Goal: Task Accomplishment & Management: Complete application form

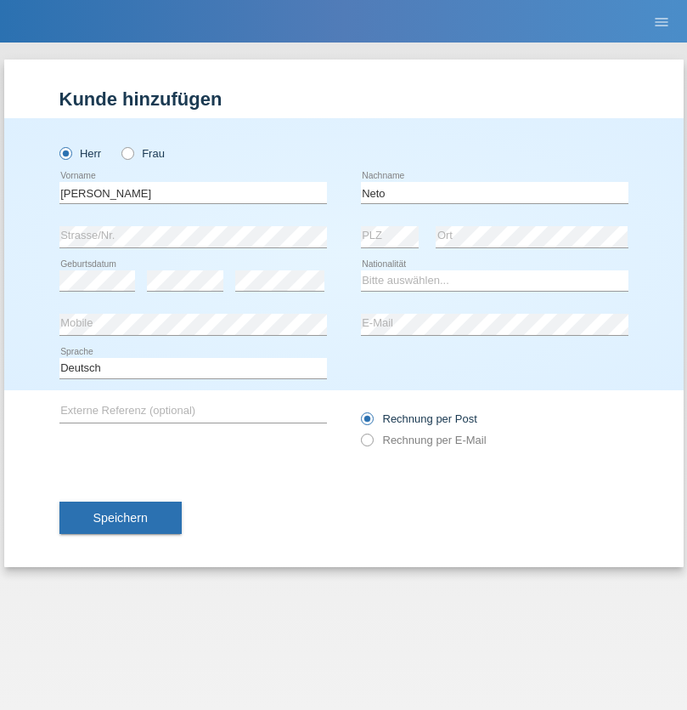
type input "Neto"
select select "CH"
radio input "true"
click at [193, 192] on input "text" at bounding box center [193, 192] width 268 height 21
type input "Nicolas"
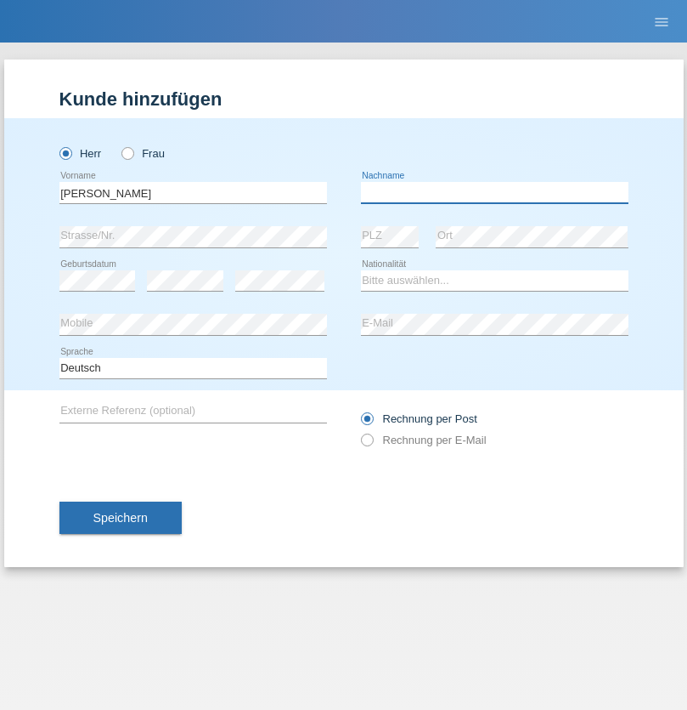
click at [495, 192] on input "text" at bounding box center [495, 192] width 268 height 21
type input "Meier"
select select "CH"
radio input "true"
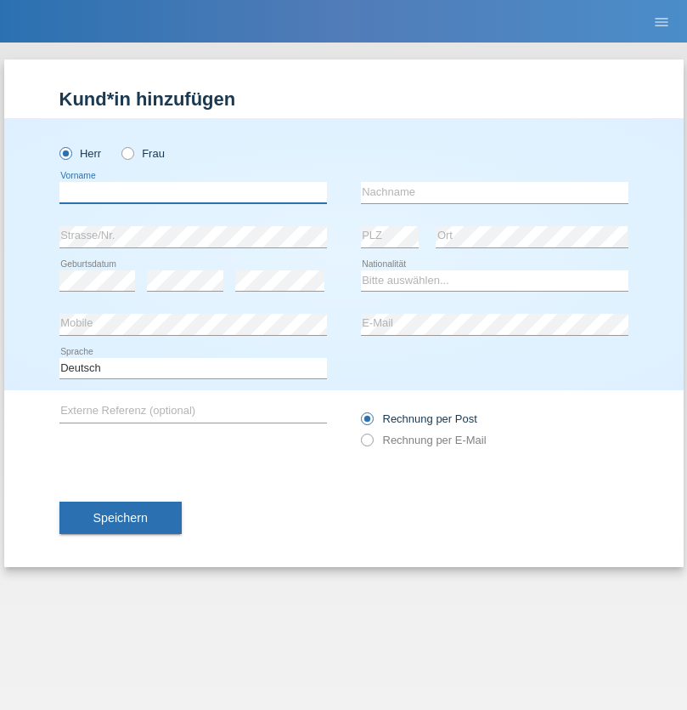
click at [193, 192] on input "text" at bounding box center [193, 192] width 268 height 21
type input "[PERSON_NAME]"
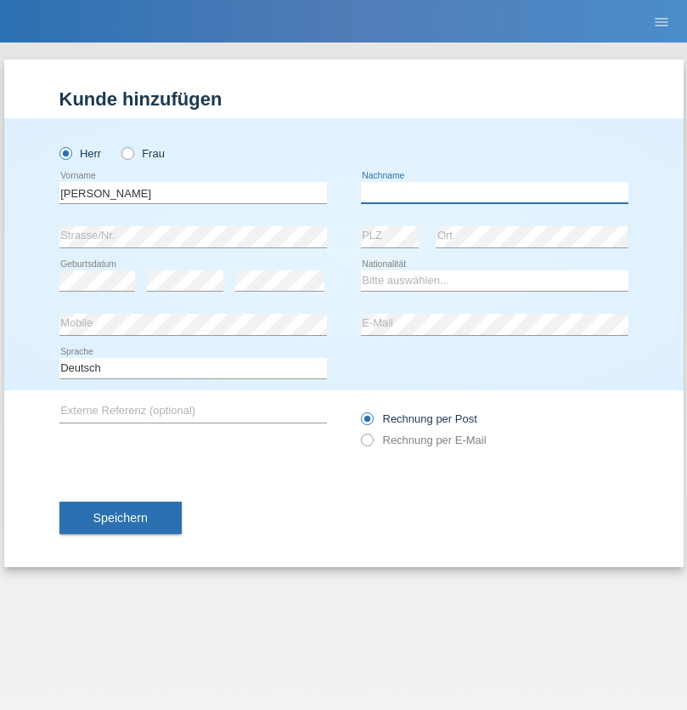
click at [495, 192] on input "text" at bounding box center [495, 192] width 268 height 21
type input "Nydegger"
select select "CH"
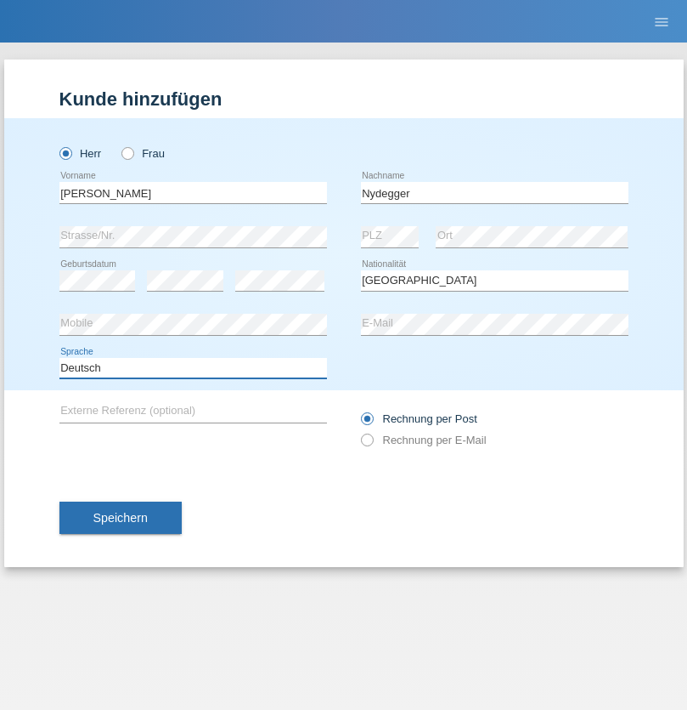
select select "en"
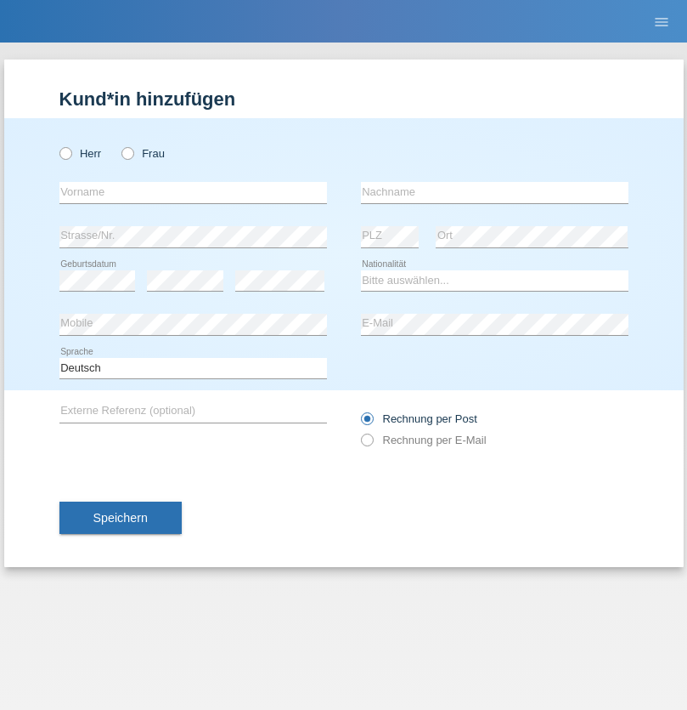
radio input "true"
click at [193, 192] on input "text" at bounding box center [193, 192] width 268 height 21
type input "Corinne"
click at [495, 192] on input "text" at bounding box center [495, 192] width 268 height 21
type input "Nydegger"
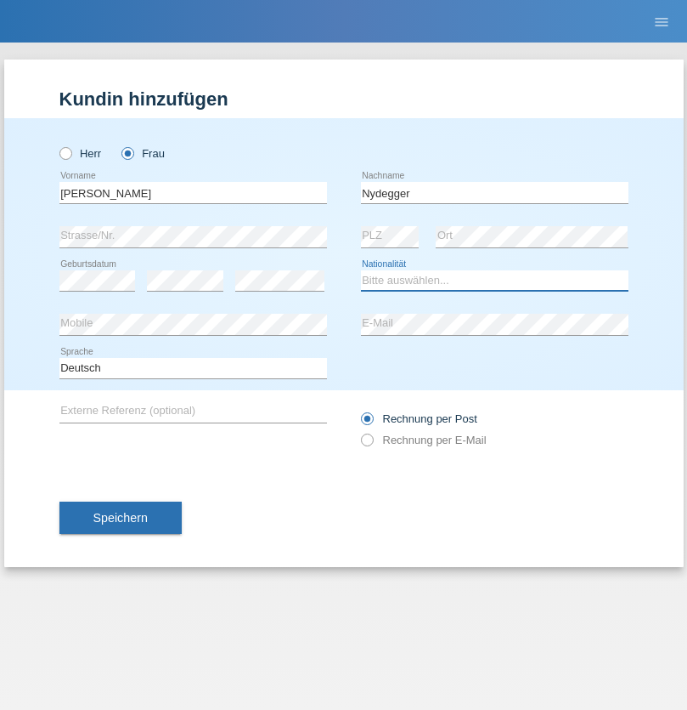
select select "CH"
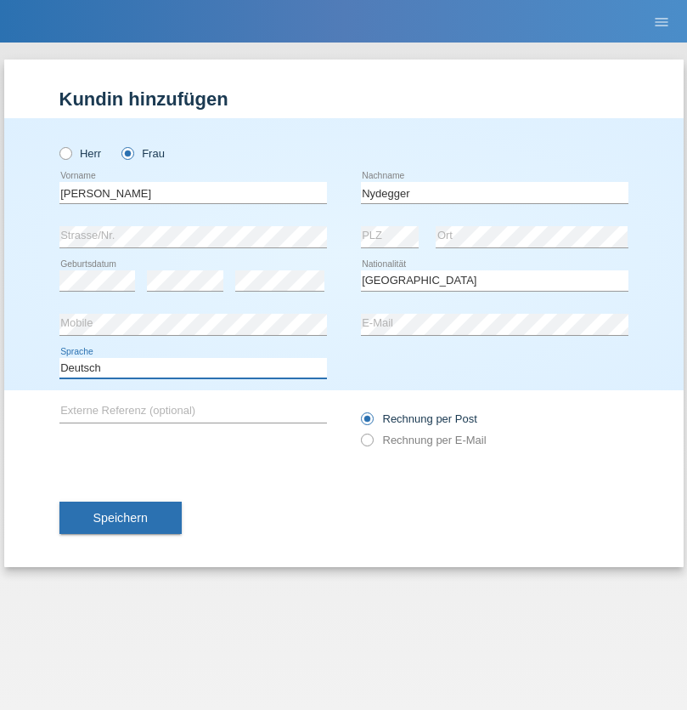
select select "en"
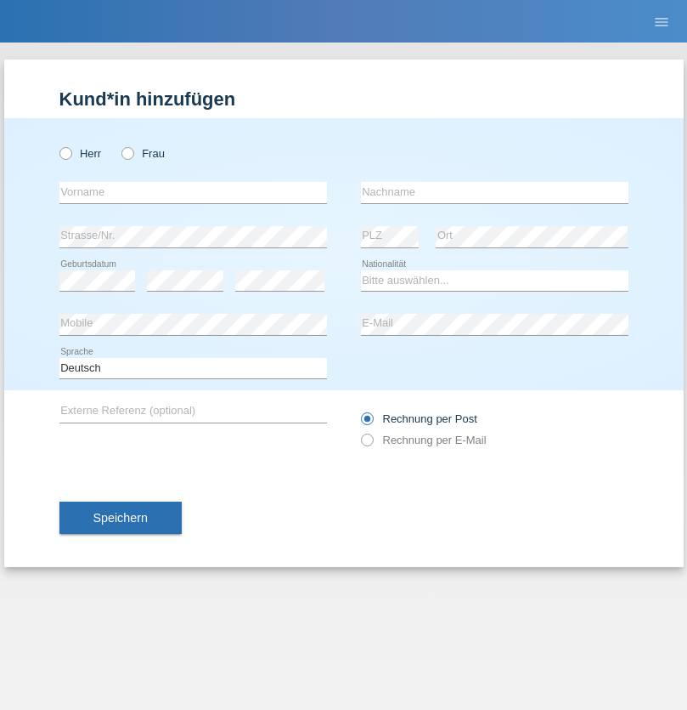
radio input "true"
click at [193, 192] on input "text" at bounding box center [193, 192] width 268 height 21
type input "Goekhan"
click at [495, 192] on input "text" at bounding box center [495, 192] width 268 height 21
type input "Akarsu"
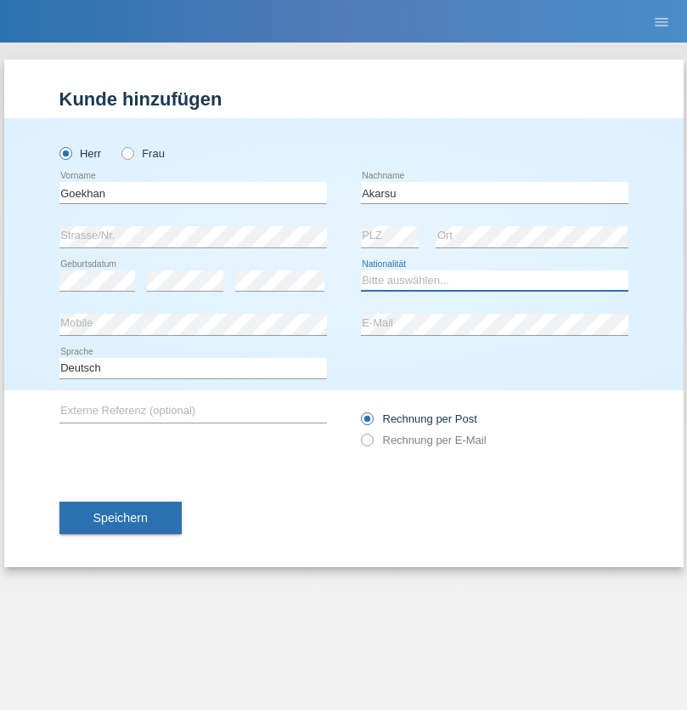
select select "AT"
select select "C"
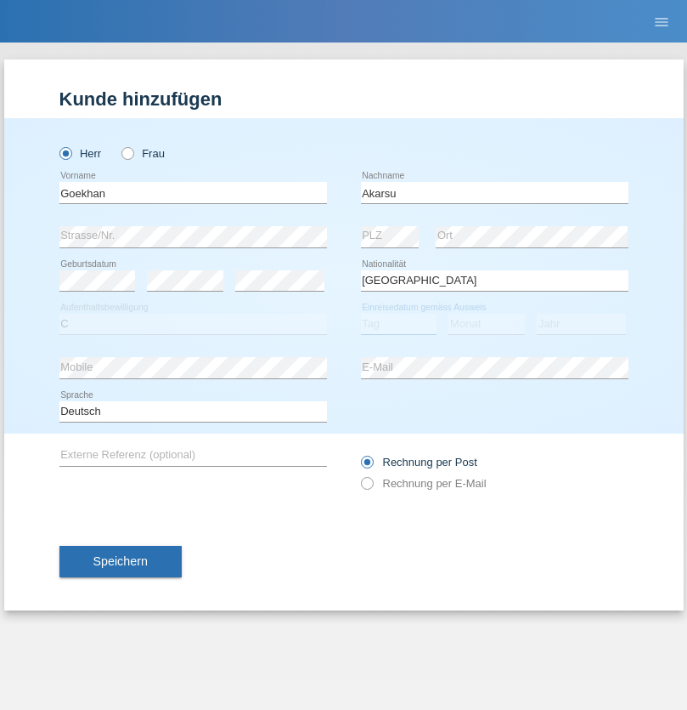
select select "01"
select select "05"
select select "2021"
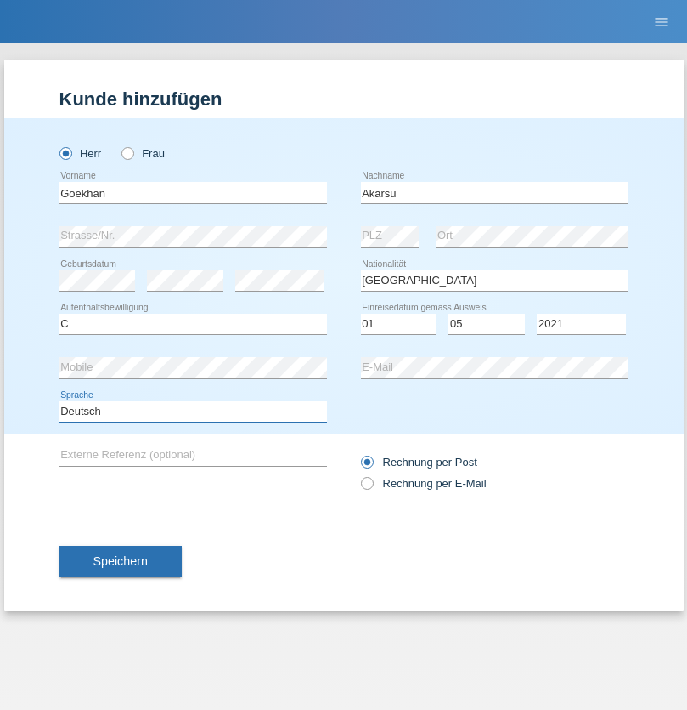
select select "en"
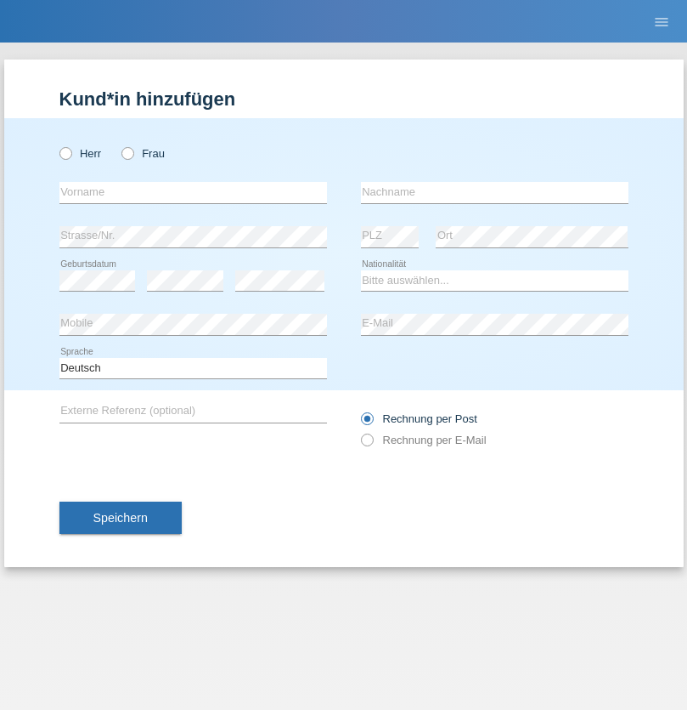
radio input "true"
click at [193, 192] on input "text" at bounding box center [193, 192] width 268 height 21
type input "Daniele"
click at [495, 192] on input "text" at bounding box center [495, 192] width 268 height 21
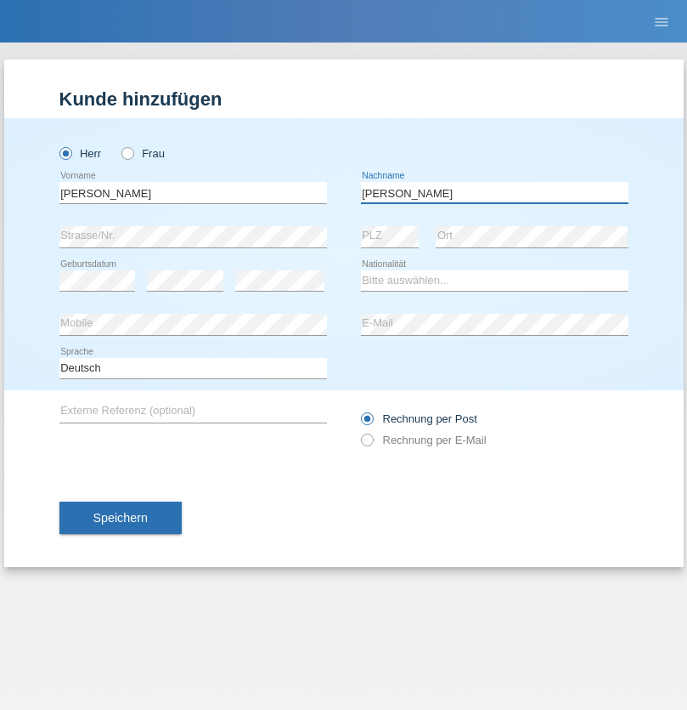
type input "Daniele"
select select "IT"
select select "C"
select select "22"
select select "06"
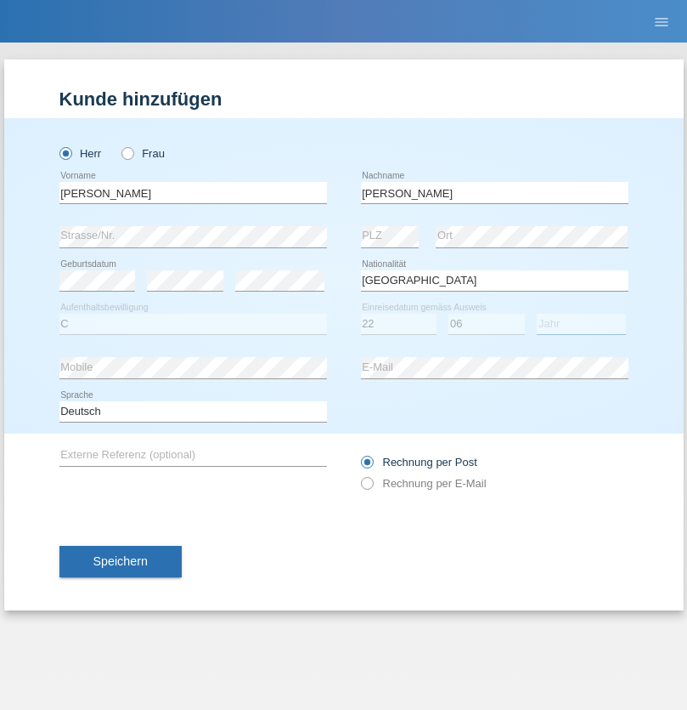
select select "1964"
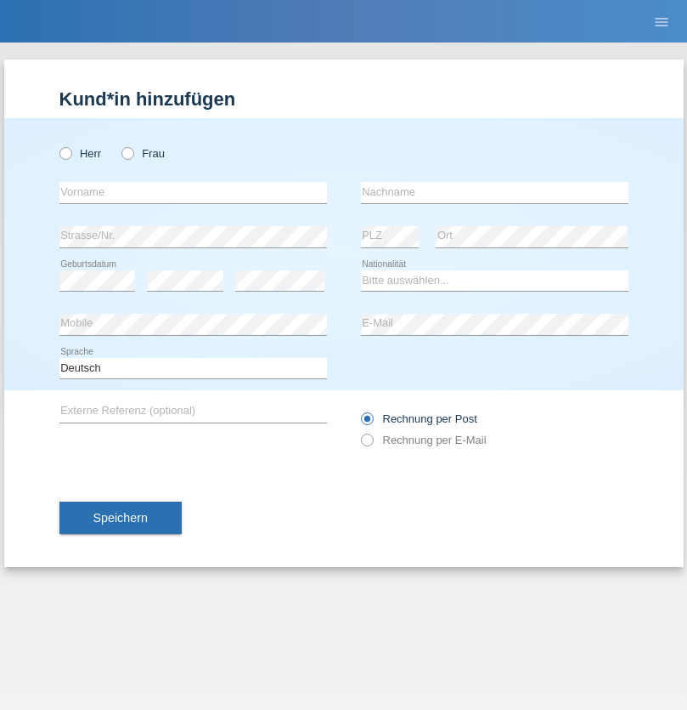
radio input "true"
click at [193, 192] on input "text" at bounding box center [193, 192] width 268 height 21
type input "[DATE]"
click at [495, 192] on input "text" at bounding box center [495, 192] width 268 height 21
type input "[PERSON_NAME]"
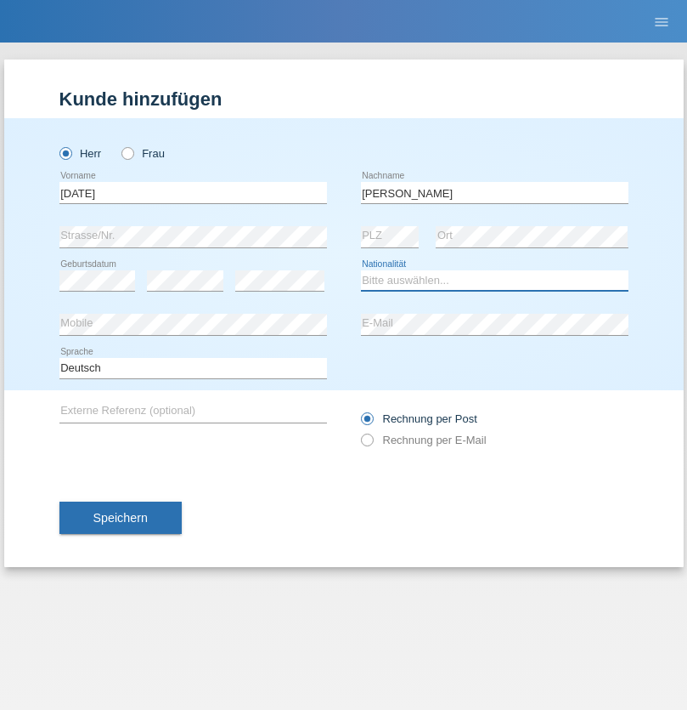
select select "IT"
select select "C"
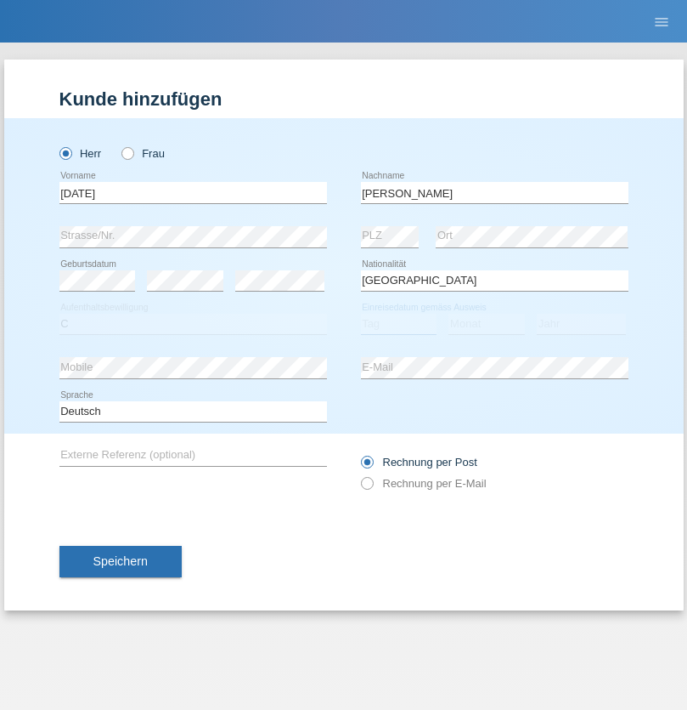
select select "01"
select select "05"
select select "2021"
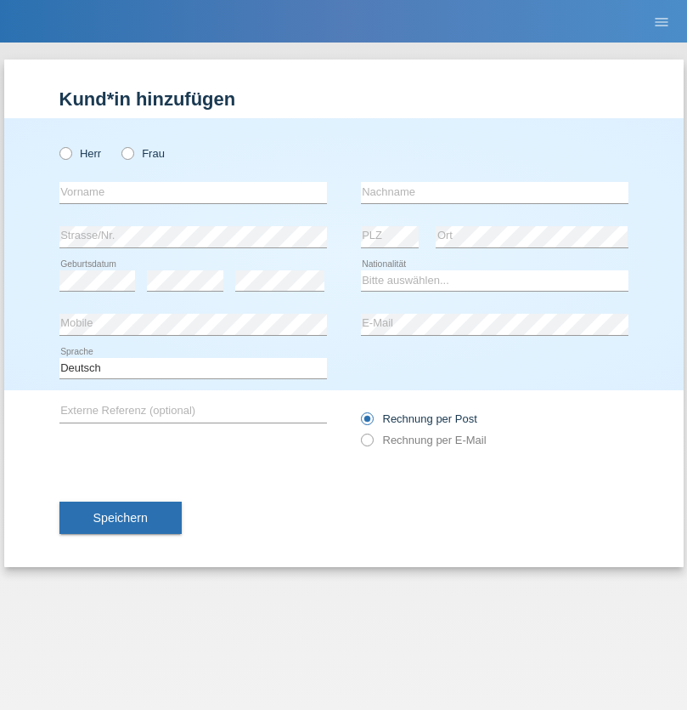
radio input "true"
click at [193, 192] on input "text" at bounding box center [193, 192] width 268 height 21
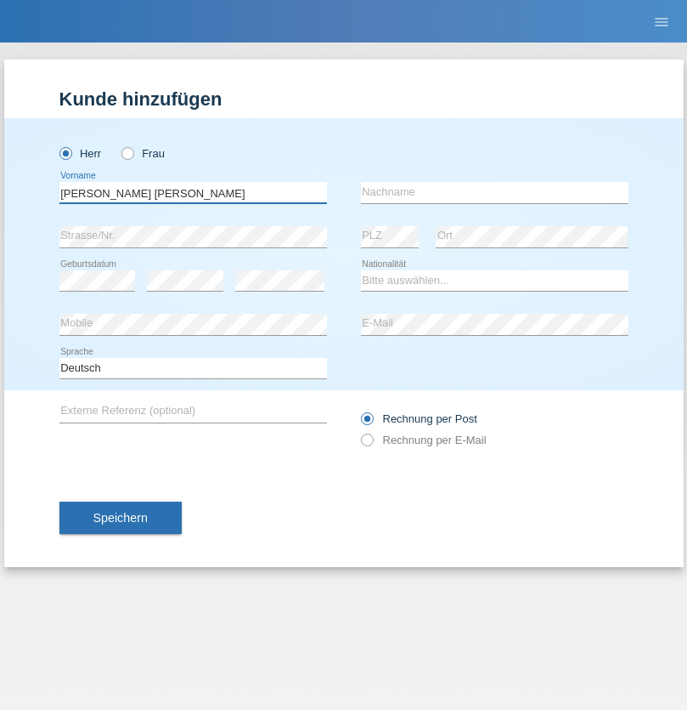
type input "Claudiu Marian"
click at [495, 192] on input "text" at bounding box center [495, 192] width 268 height 21
type input "Cislariu"
select select "CH"
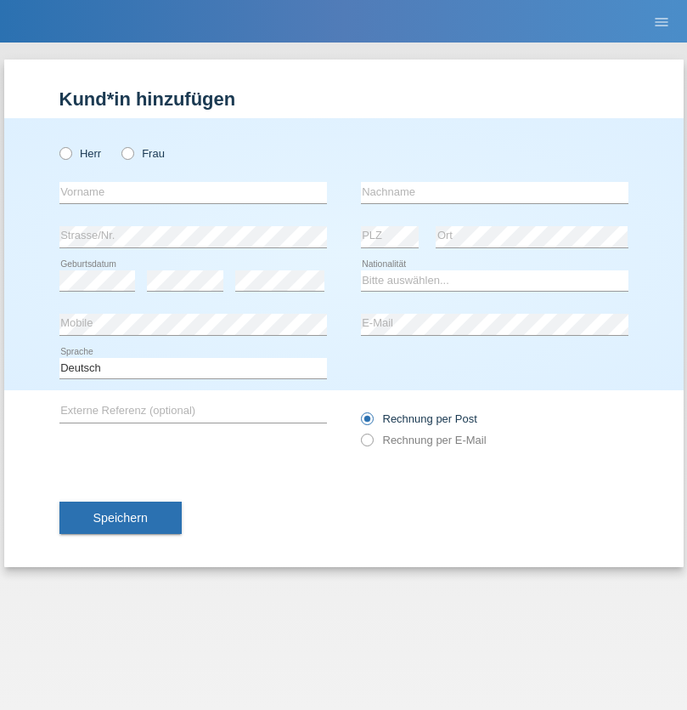
radio input "true"
select select "CH"
radio input "true"
click at [193, 192] on input "text" at bounding box center [193, 192] width 268 height 21
type input "Zsolt"
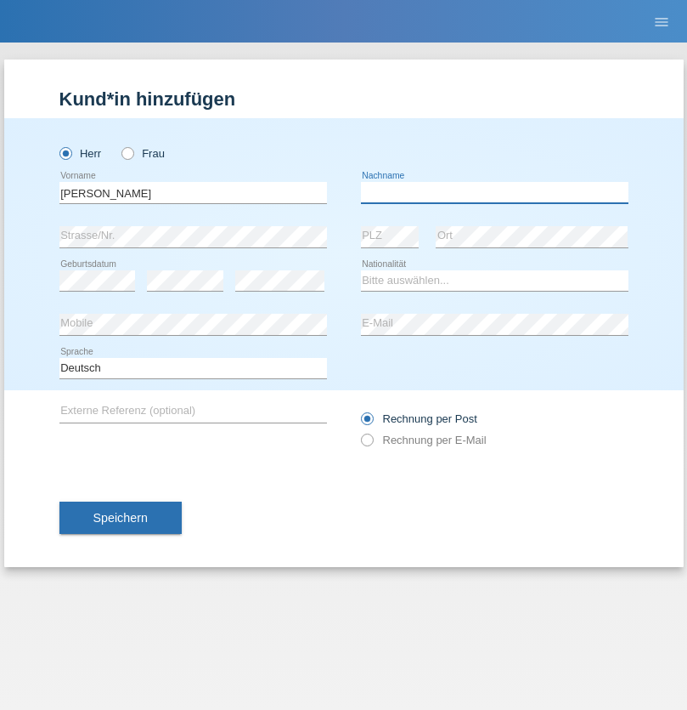
click at [495, 192] on input "text" at bounding box center [495, 192] width 268 height 21
type input "Kappelmayer"
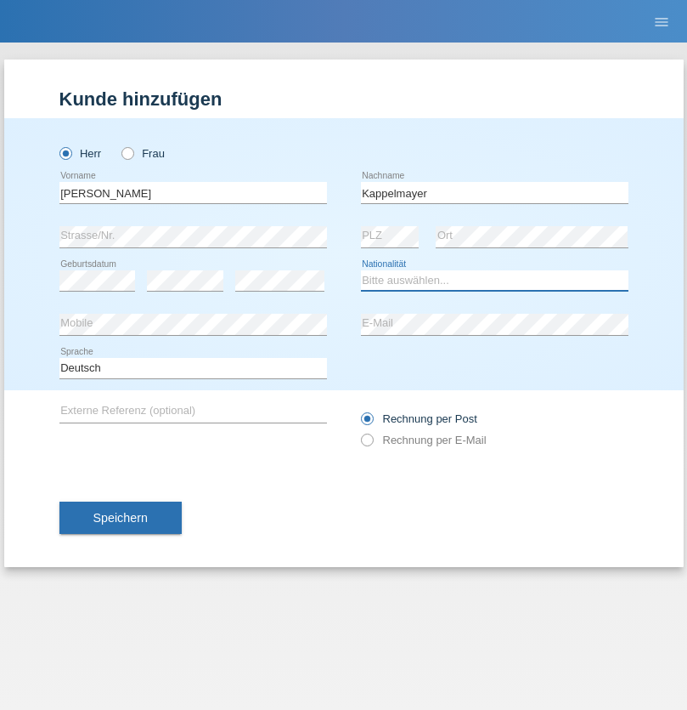
select select "MG"
select select "C"
select select "01"
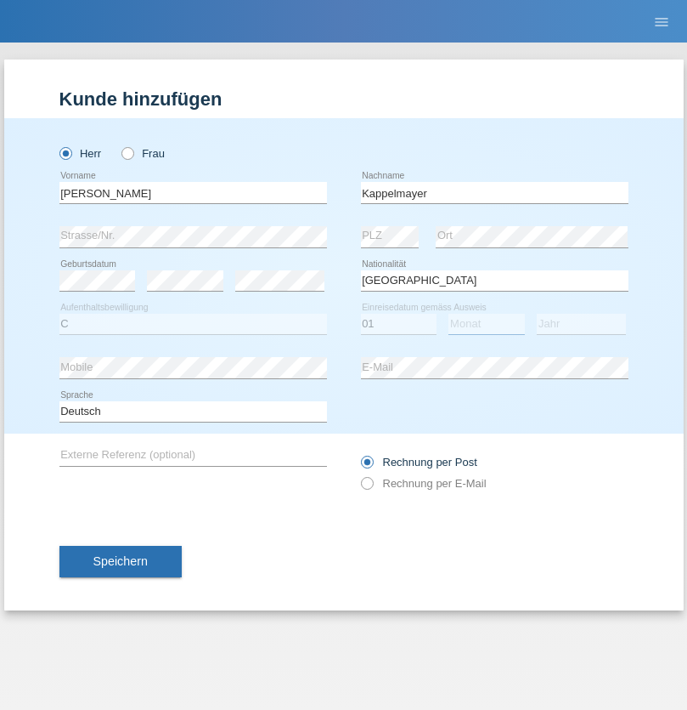
select select "09"
select select "2021"
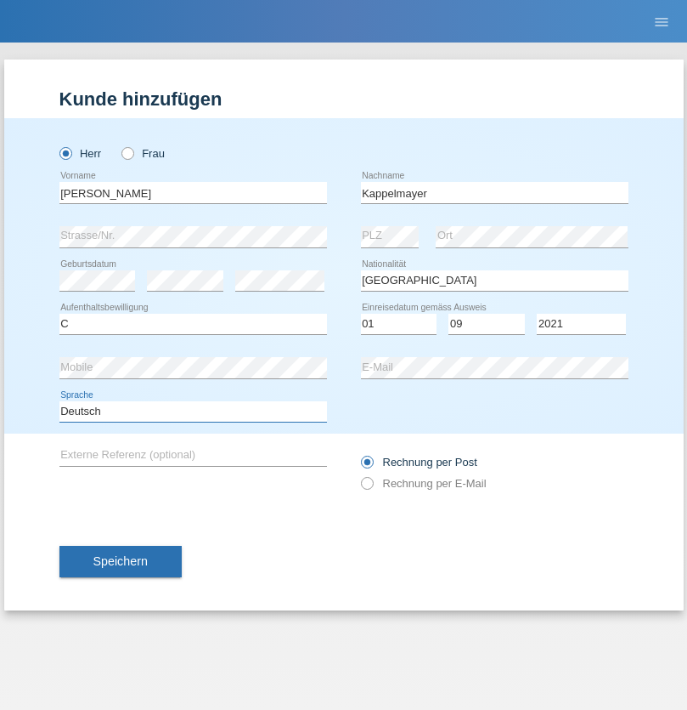
select select "en"
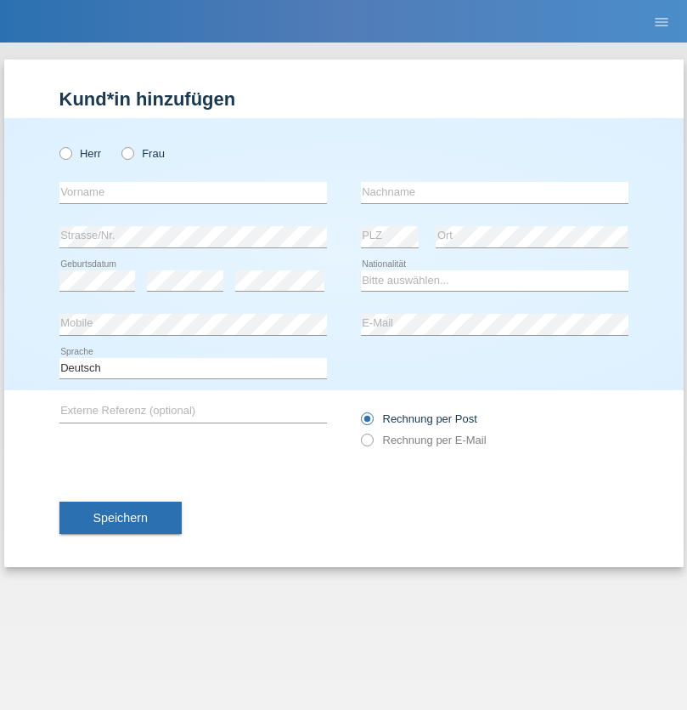
radio input "true"
click at [193, 192] on input "text" at bounding box center [193, 192] width 268 height 21
type input "firat"
click at [495, 192] on input "text" at bounding box center [495, 192] width 268 height 21
type input "kara"
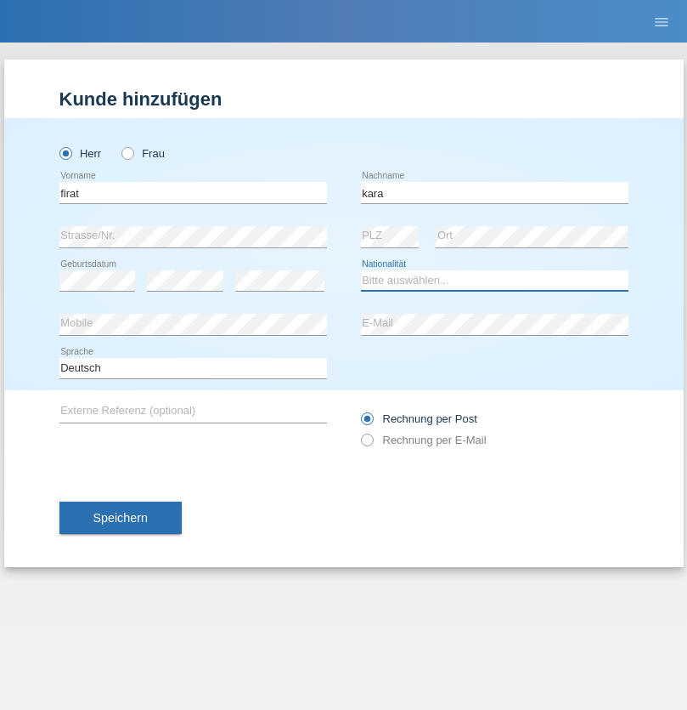
select select "CH"
radio input "true"
click at [193, 192] on input "text" at bounding box center [193, 192] width 268 height 21
type input "Jean Panda"
click at [495, 192] on input "text" at bounding box center [495, 192] width 268 height 21
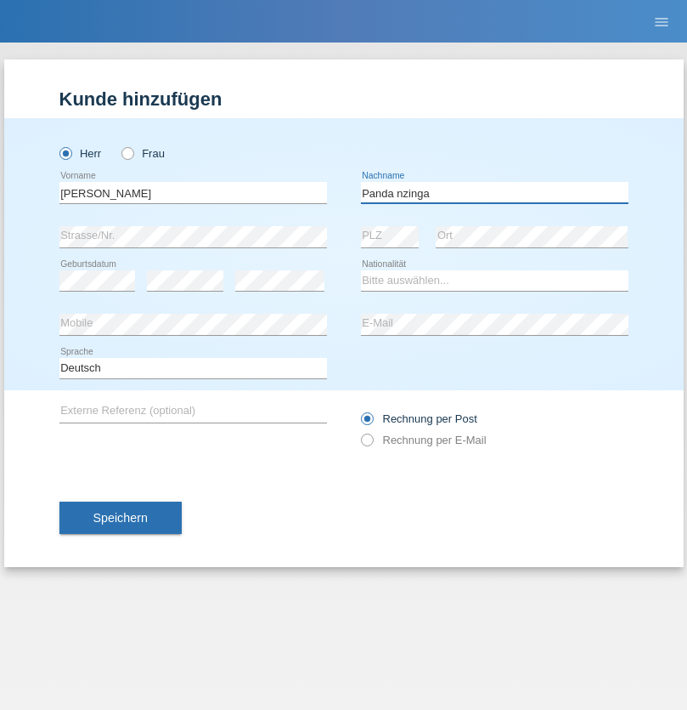
type input "Panda nzinga"
select select "MN"
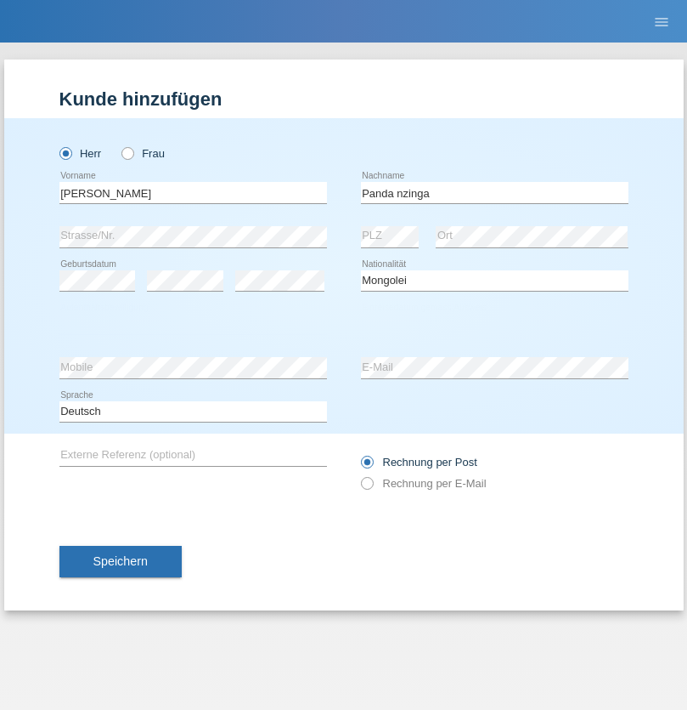
select select "C"
select select "28"
select select "11"
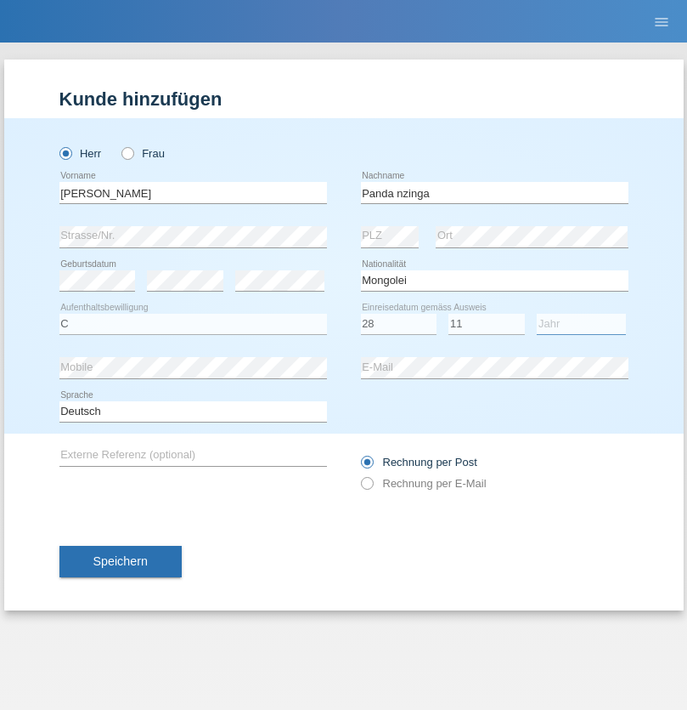
select select "2001"
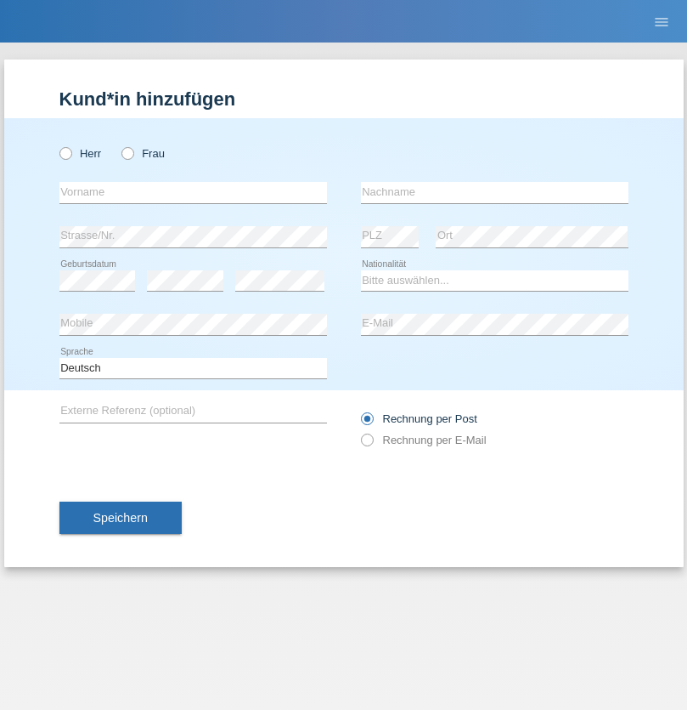
radio input "true"
select select "HU"
select select "C"
select select "30"
select select "10"
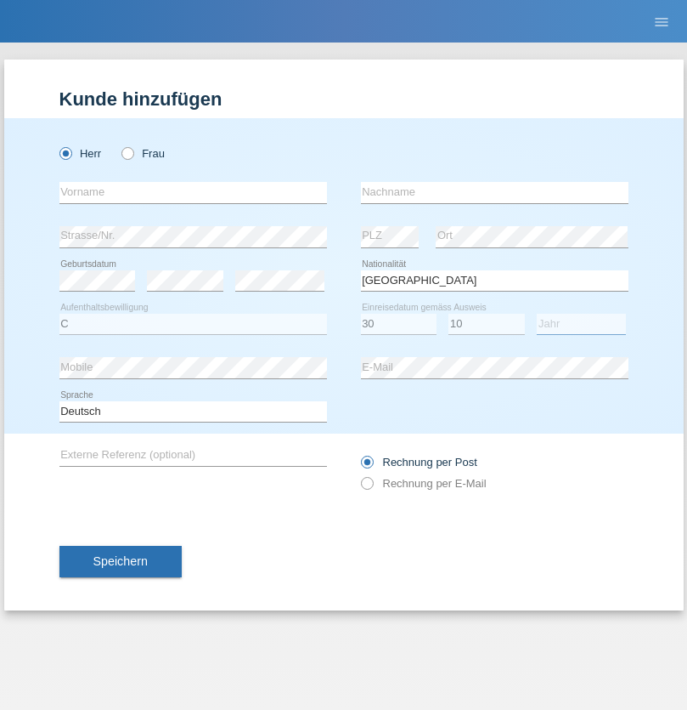
select select "2021"
